Goal: Task Accomplishment & Management: Manage account settings

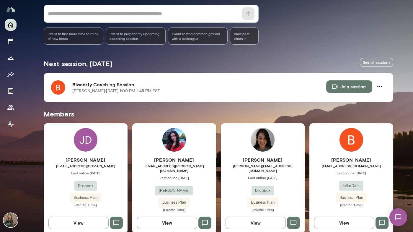
scroll to position [60, 0]
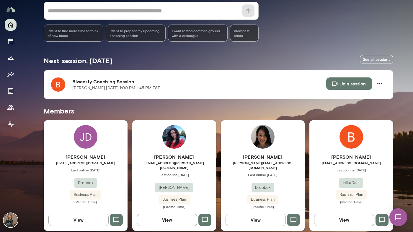
click at [339, 23] on div "* ​ ​ I want to find more time to think of new ideas I want to prep for my upco…" at bounding box center [219, 22] width 350 height 40
click at [266, 139] on img at bounding box center [263, 137] width 24 height 24
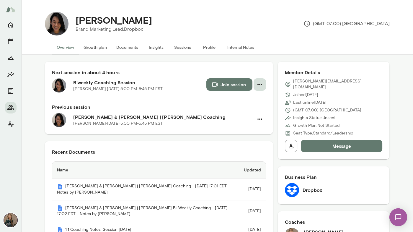
click at [263, 85] on icon "button" at bounding box center [259, 84] width 7 height 7
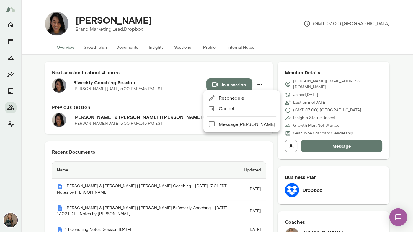
click at [247, 109] on span "Cancel" at bounding box center [247, 108] width 56 height 7
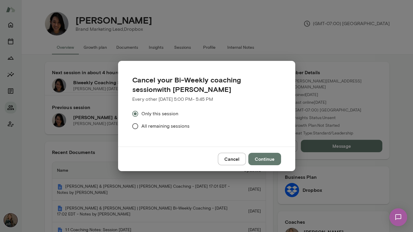
click at [272, 158] on button "Continue" at bounding box center [265, 159] width 33 height 12
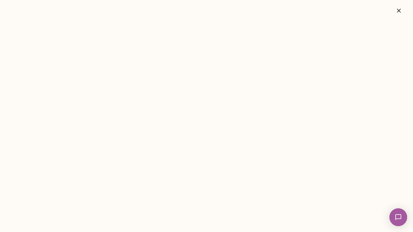
click at [402, 11] on icon "button" at bounding box center [399, 10] width 7 height 7
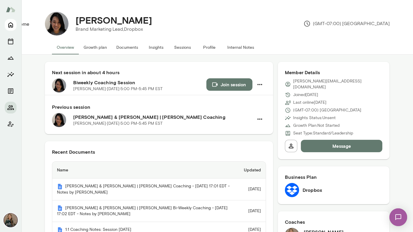
click at [11, 25] on icon "Home" at bounding box center [10, 24] width 7 height 7
